Goal: Find specific page/section: Find specific page/section

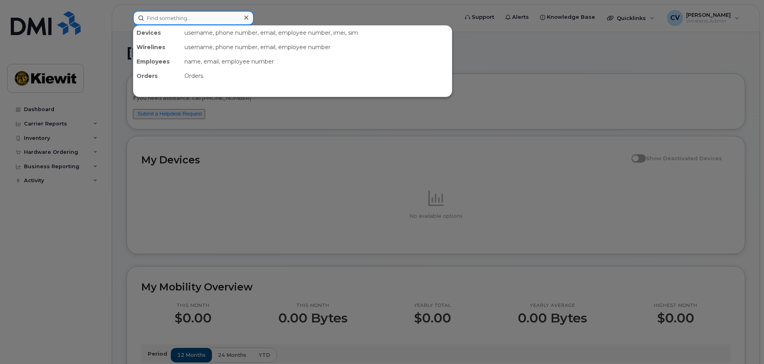
click at [196, 22] on input at bounding box center [193, 18] width 121 height 14
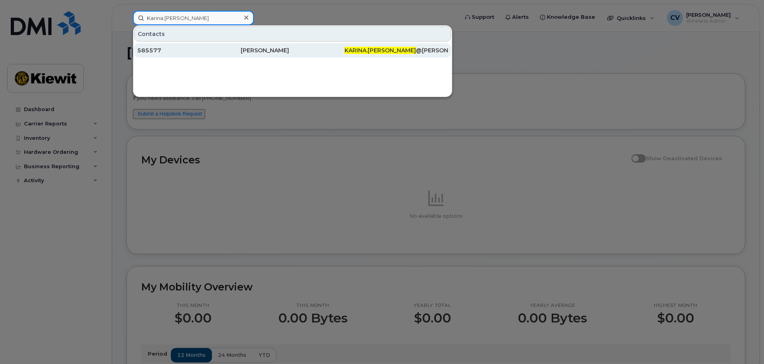
type input "Karina.[PERSON_NAME]"
click at [232, 51] on div "585577" at bounding box center [188, 50] width 103 height 8
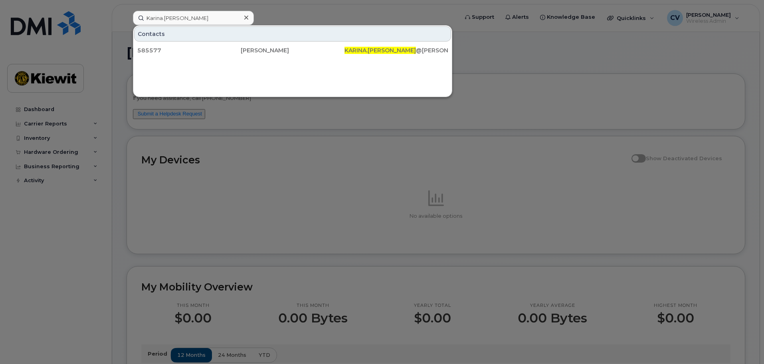
click at [312, 126] on div at bounding box center [382, 182] width 764 height 364
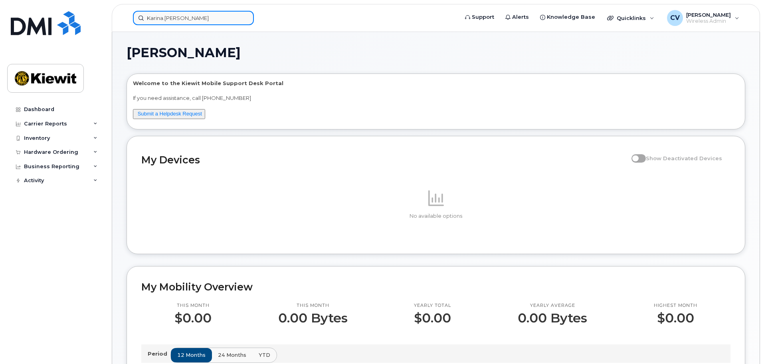
click at [203, 18] on input "Karina.[PERSON_NAME]" at bounding box center [193, 18] width 121 height 14
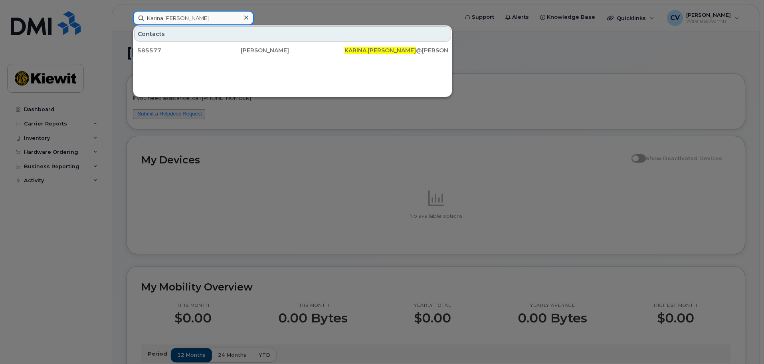
click at [216, 17] on input "Karina.[PERSON_NAME]" at bounding box center [193, 18] width 121 height 14
click at [284, 12] on div at bounding box center [382, 182] width 764 height 364
click at [230, 16] on input "Karina.[PERSON_NAME]" at bounding box center [193, 18] width 121 height 14
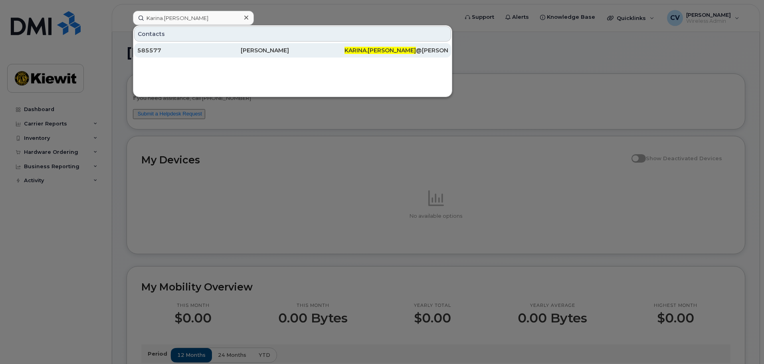
click at [257, 52] on div "[PERSON_NAME]" at bounding box center [292, 50] width 103 height 8
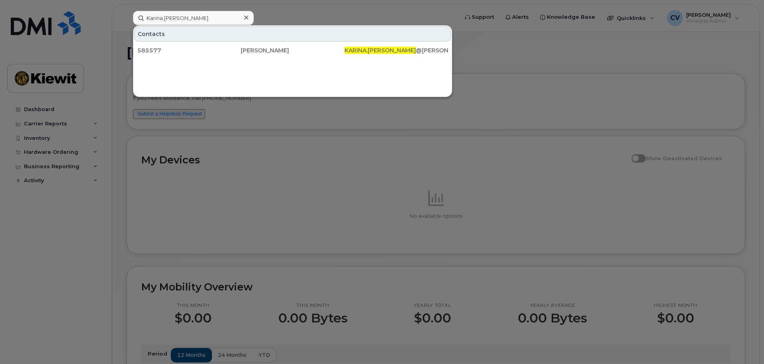
click at [249, 124] on div at bounding box center [382, 182] width 764 height 364
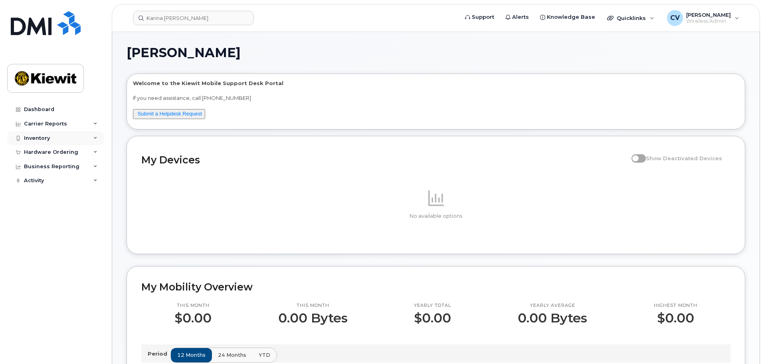
click at [45, 140] on div "Inventory" at bounding box center [37, 138] width 26 height 6
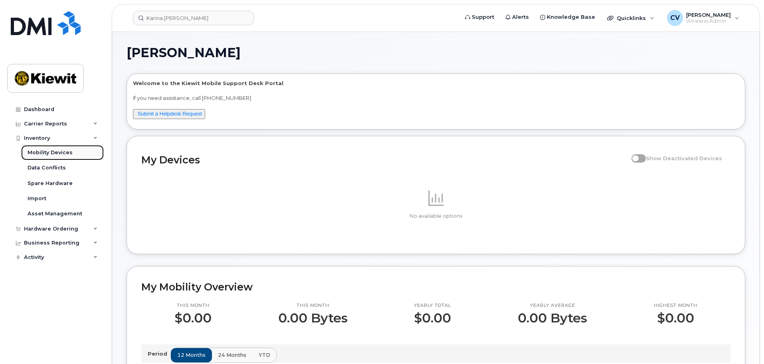
click at [59, 151] on div "Mobility Devices" at bounding box center [50, 152] width 45 height 7
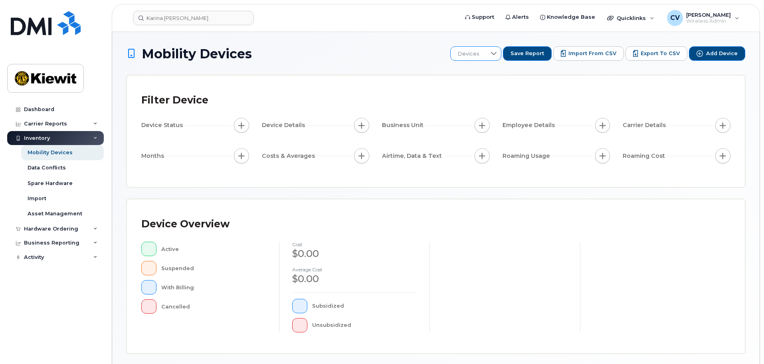
click at [476, 58] on span "Devices" at bounding box center [469, 54] width 36 height 14
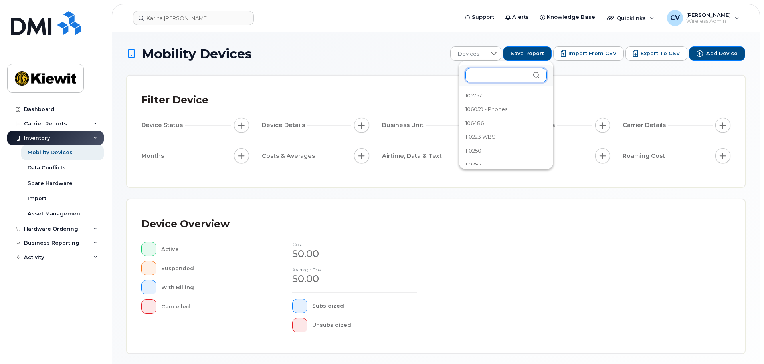
click at [498, 76] on input "text" at bounding box center [505, 75] width 81 height 14
click at [411, 72] on div "Mobility Devices Devices Save Report Import from CSV Export to CSV Add Device F…" at bounding box center [436, 277] width 619 height 463
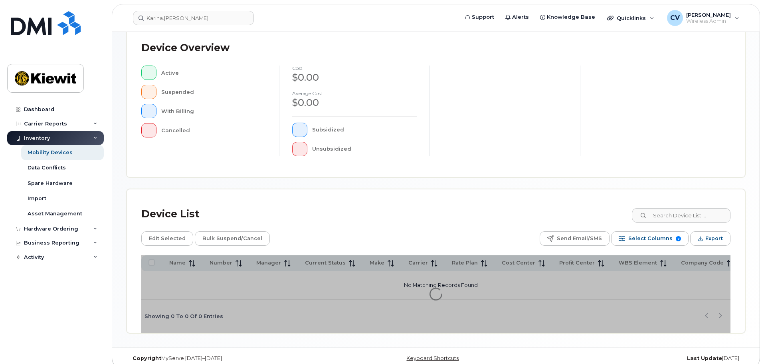
scroll to position [185, 0]
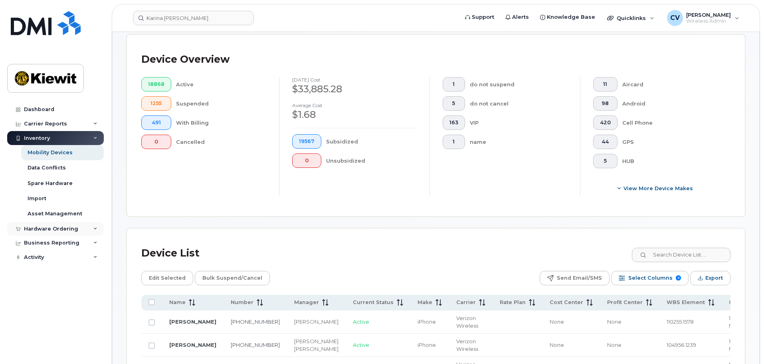
click at [41, 228] on div "Hardware Ordering" at bounding box center [51, 229] width 54 height 6
click at [37, 261] on div "Orders" at bounding box center [38, 258] width 20 height 7
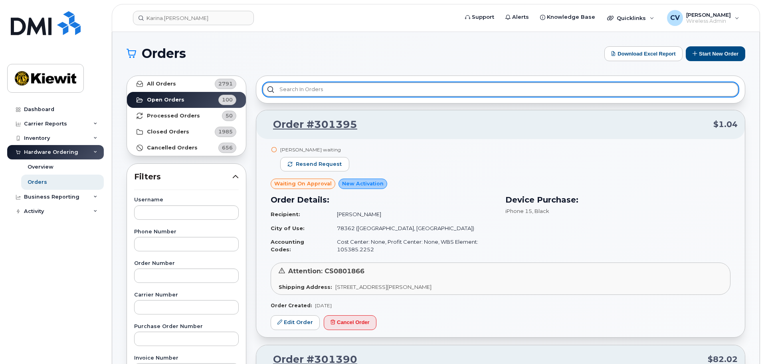
click at [312, 88] on input "text" at bounding box center [501, 89] width 476 height 14
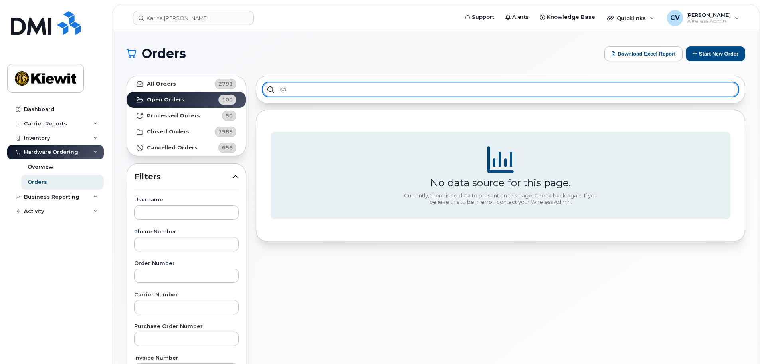
type input "K"
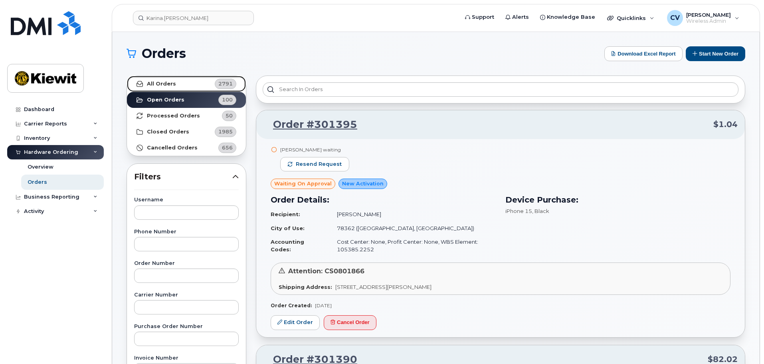
click at [165, 85] on strong "All Orders" at bounding box center [161, 84] width 29 height 6
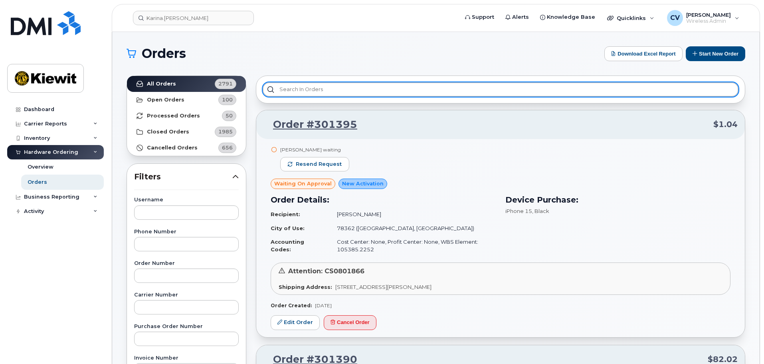
click at [325, 89] on input "text" at bounding box center [501, 89] width 476 height 14
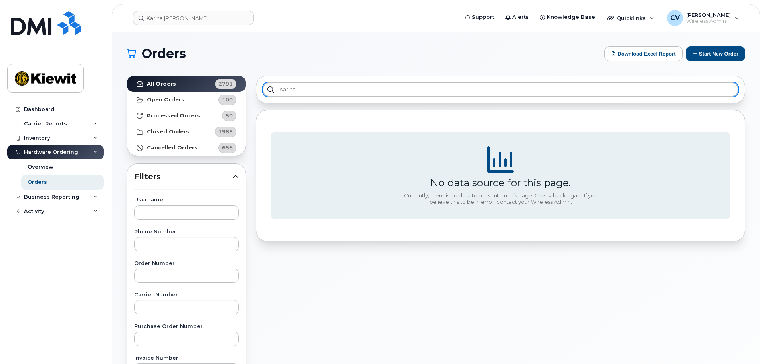
type input "Karina"
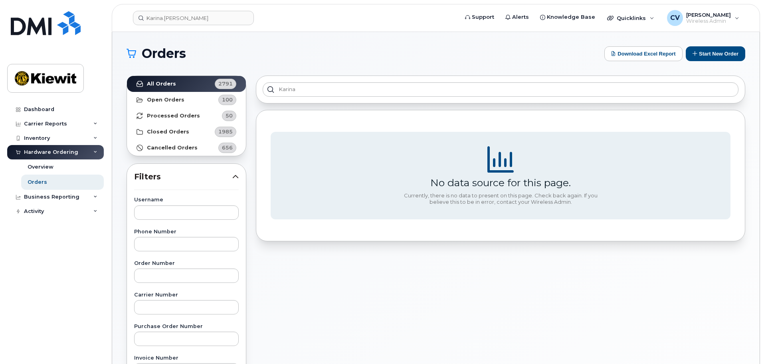
click at [165, 216] on input "text" at bounding box center [186, 212] width 105 height 14
type input "[PERSON_NAME]"
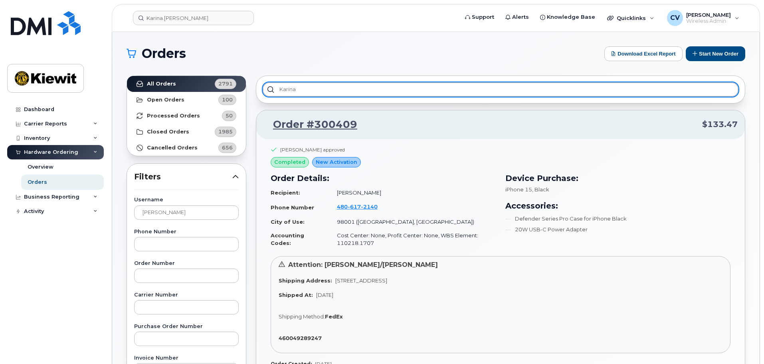
drag, startPoint x: 308, startPoint y: 88, endPoint x: 269, endPoint y: 86, distance: 38.8
click at [269, 86] on input "Karina" at bounding box center [501, 89] width 476 height 14
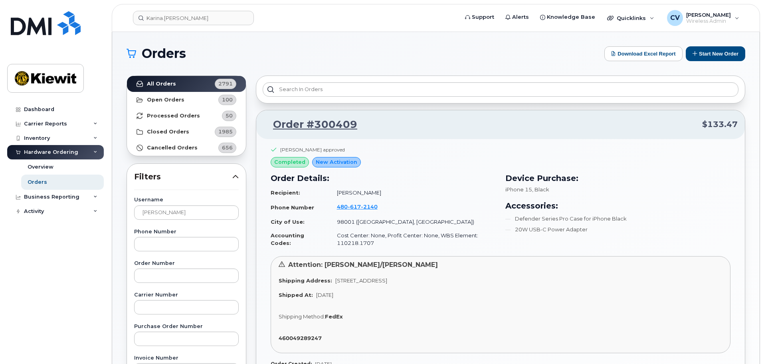
click at [459, 192] on td "[PERSON_NAME]" at bounding box center [413, 193] width 166 height 14
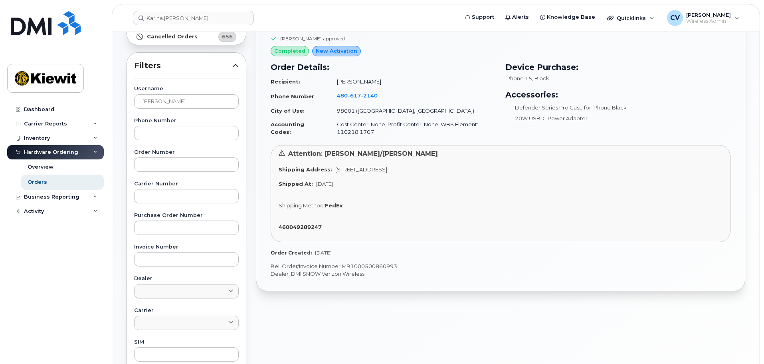
scroll to position [120, 0]
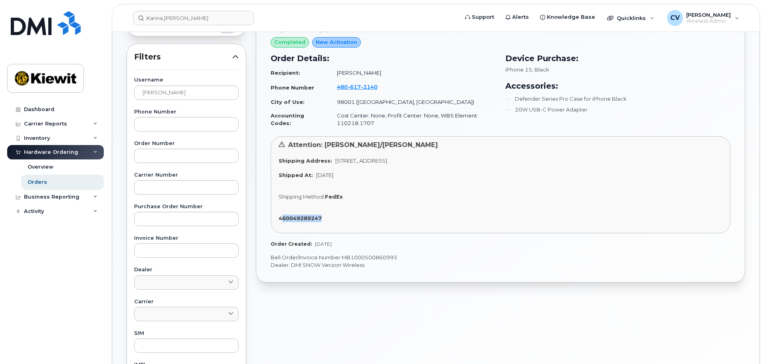
drag, startPoint x: 329, startPoint y: 218, endPoint x: 285, endPoint y: 216, distance: 44.3
click at [285, 216] on div "460049289247" at bounding box center [501, 218] width 444 height 8
click at [288, 216] on strong "460049289247" at bounding box center [300, 218] width 43 height 6
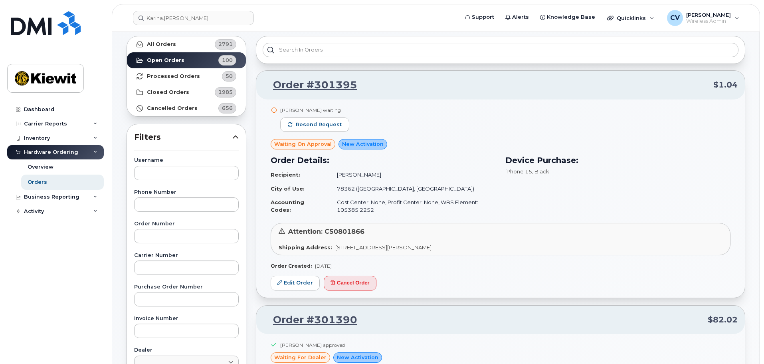
scroll to position [40, 0]
click at [182, 168] on input "text" at bounding box center [186, 172] width 105 height 14
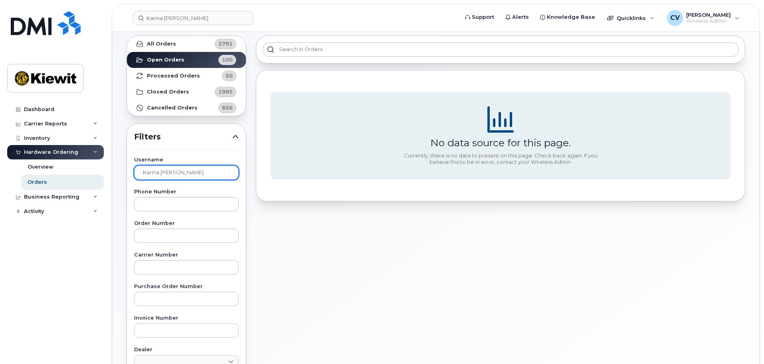
click at [161, 172] on input "Karina.[PERSON_NAME]" at bounding box center [186, 172] width 105 height 14
type input "[PERSON_NAME]"
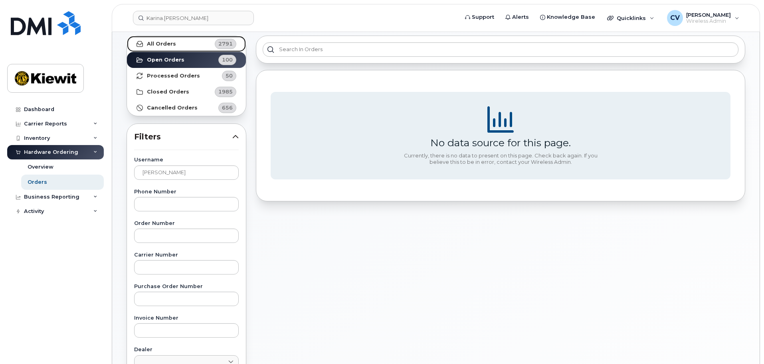
click at [182, 44] on link "All Orders 2791" at bounding box center [186, 44] width 119 height 16
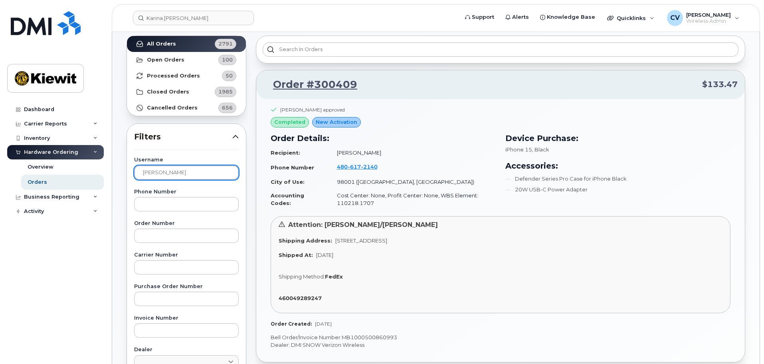
click at [196, 172] on input "[PERSON_NAME]" at bounding box center [186, 172] width 105 height 14
click at [300, 295] on strong "460049289247" at bounding box center [300, 298] width 43 height 6
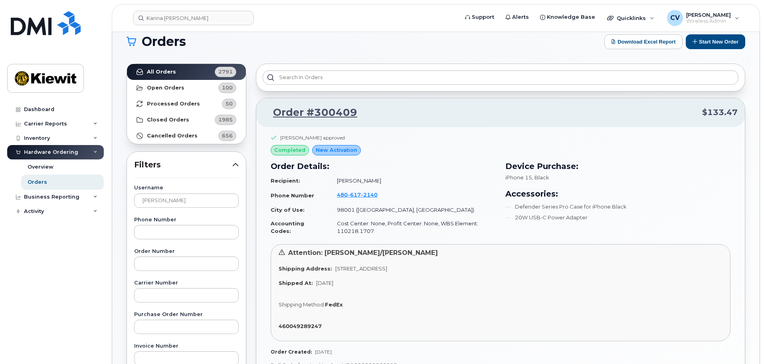
scroll to position [0, 0]
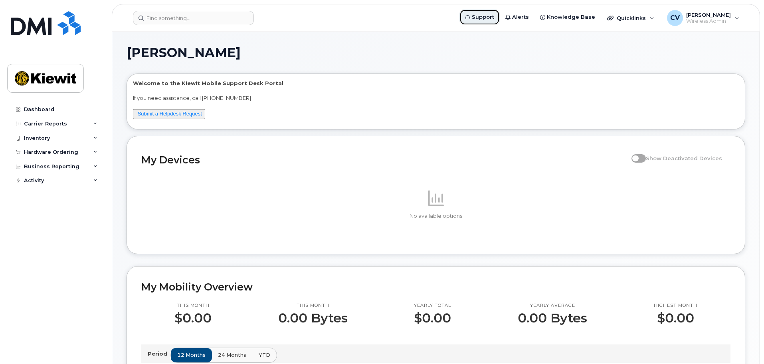
click at [481, 19] on link "Support" at bounding box center [479, 17] width 40 height 16
